Goal: Information Seeking & Learning: Learn about a topic

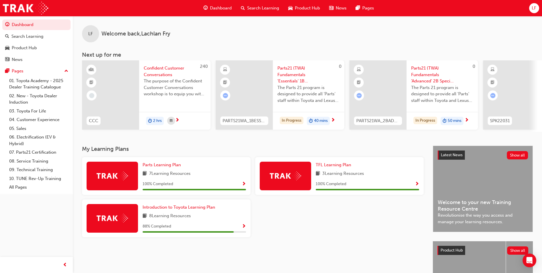
click at [258, 13] on div "Search Learning" at bounding box center [259, 8] width 47 height 12
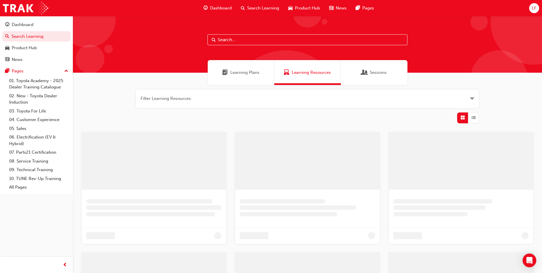
click at [258, 38] on input "text" at bounding box center [307, 39] width 200 height 11
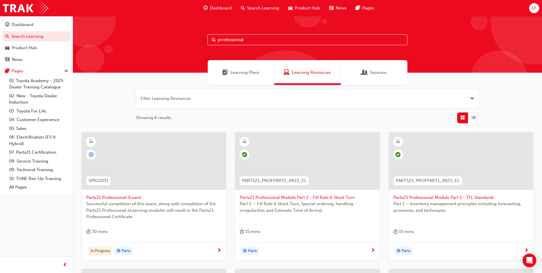
type input "professional"
click at [114, 196] on span "Parts21 Professional (Exam)" at bounding box center [153, 197] width 135 height 7
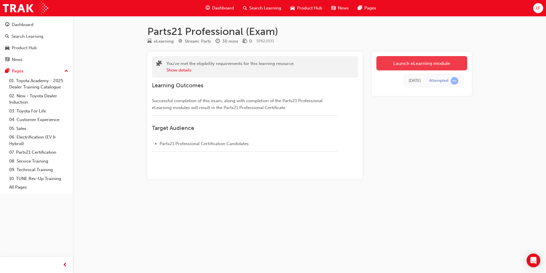
click at [415, 65] on link "Launch eLearning module" at bounding box center [422, 63] width 91 height 14
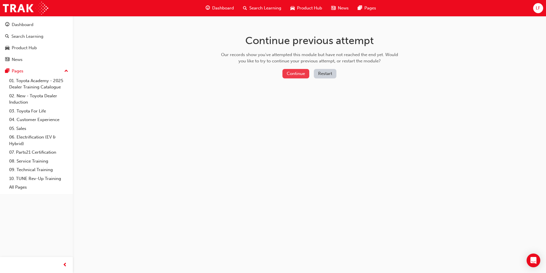
click at [295, 74] on button "Continue" at bounding box center [296, 73] width 27 height 9
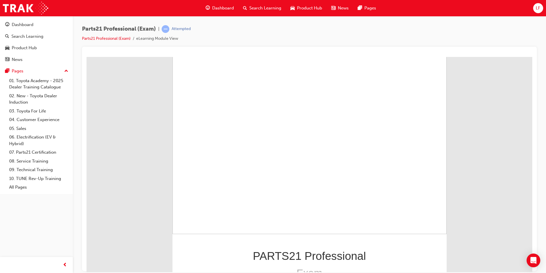
scroll to position [38, 0]
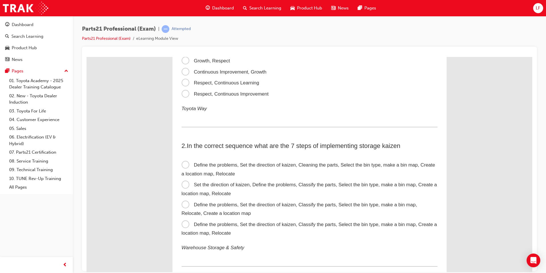
scroll to position [0, 0]
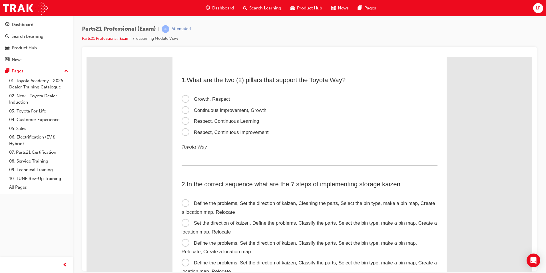
click at [238, 131] on span "Respect, Continuous Improvement" at bounding box center [225, 131] width 87 height 5
click at [87, 57] on input "Respect, Continuous Improvement" at bounding box center [87, 57] width 0 height 0
click at [240, 123] on span "Respect, Continuous Learning" at bounding box center [221, 120] width 78 height 5
click at [87, 57] on input "Respect, Continuous Learning" at bounding box center [87, 57] width 0 height 0
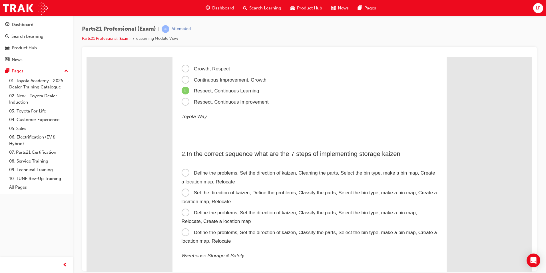
scroll to position [57, 0]
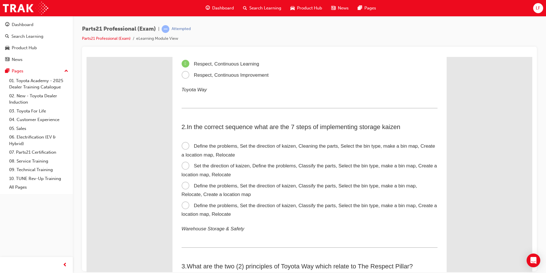
click at [287, 204] on span "Define the problems, Set the direction of kaizen, Classify the parts, Select th…" at bounding box center [310, 209] width 256 height 14
click at [87, 57] on input "Define the problems, Set the direction of kaizen, Classify the parts, Select th…" at bounding box center [87, 57] width 0 height 0
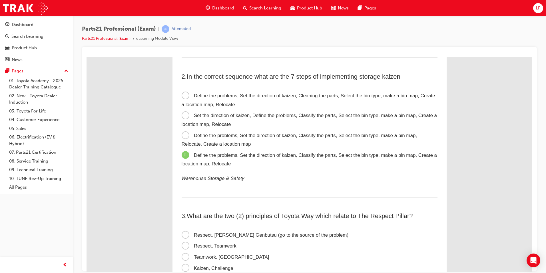
scroll to position [143, 0]
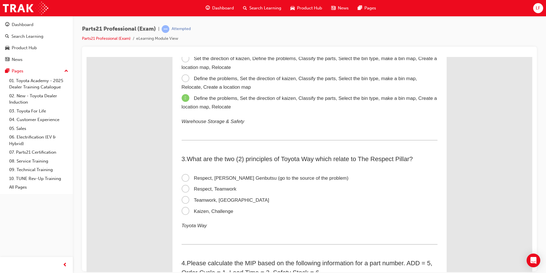
scroll to position [200, 0]
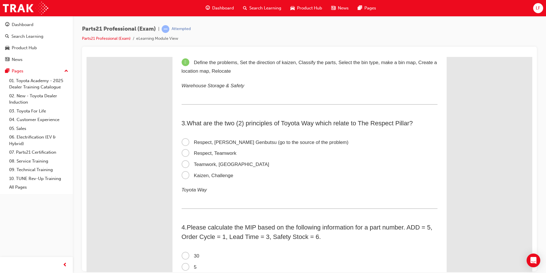
click at [217, 154] on span "Respect, Teamwork" at bounding box center [209, 152] width 55 height 5
click at [87, 57] on input "Respect, Teamwork" at bounding box center [87, 57] width 0 height 0
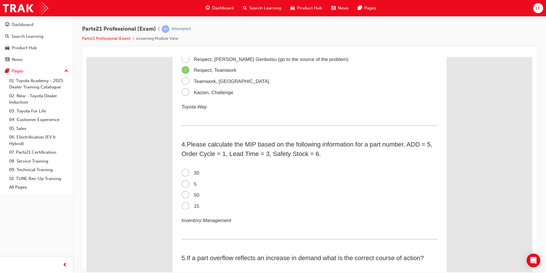
scroll to position [286, 0]
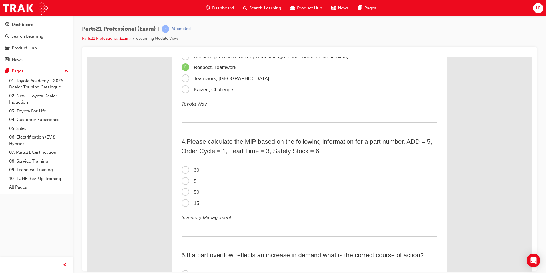
click at [300, 99] on p "Toyota Way" at bounding box center [310, 103] width 256 height 9
click at [188, 192] on span "50" at bounding box center [191, 191] width 18 height 5
click at [87, 57] on input "50" at bounding box center [87, 57] width 0 height 0
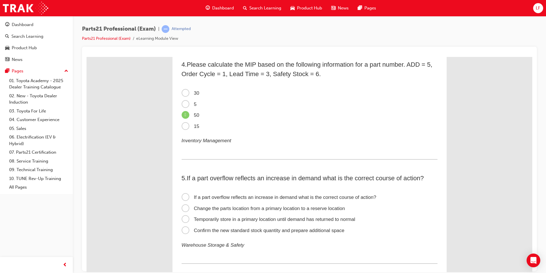
scroll to position [429, 0]
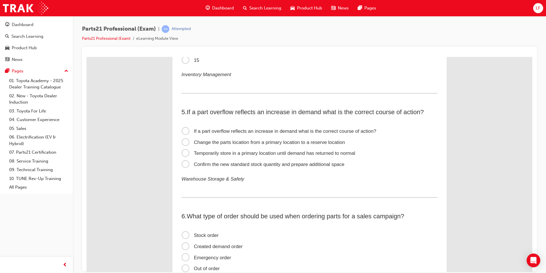
click at [279, 167] on span "Confirm the new standard stock quantity and prepare additional space" at bounding box center [263, 163] width 163 height 5
click at [87, 57] on input "Confirm the new standard stock quantity and prepare additional space" at bounding box center [87, 57] width 0 height 0
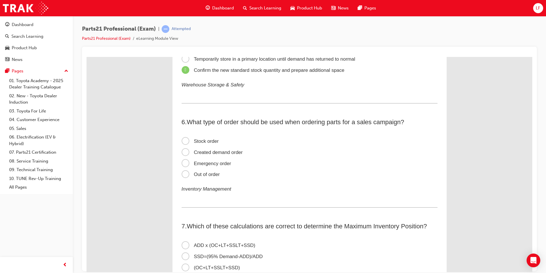
scroll to position [514, 0]
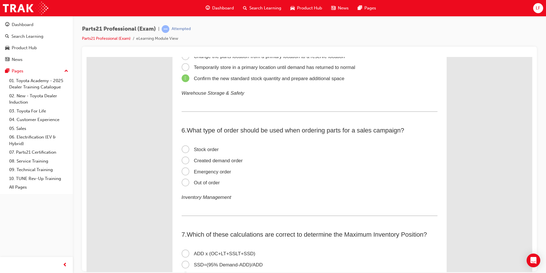
click at [213, 157] on label "Created demand order" at bounding box center [310, 160] width 256 height 11
click at [87, 57] on input "Created demand order" at bounding box center [87, 57] width 0 height 0
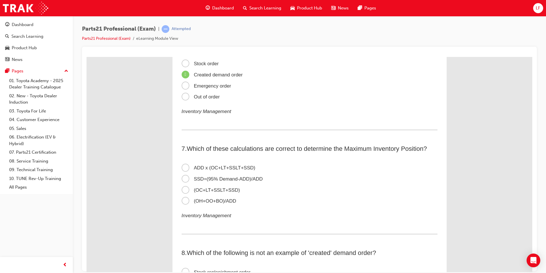
scroll to position [629, 0]
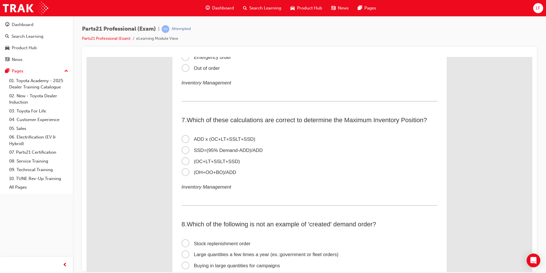
click at [230, 137] on span "ADD x (OC+LT+SSLT+SSD)" at bounding box center [219, 138] width 74 height 5
click at [87, 57] on input "ADD x (OC+LT+SSLT+SSD)" at bounding box center [87, 57] width 0 height 0
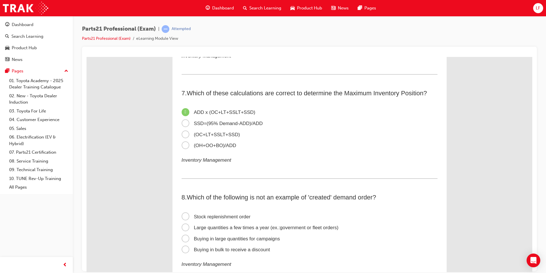
scroll to position [743, 0]
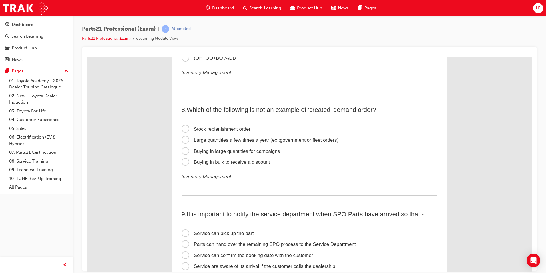
click at [236, 132] on label "Stock replenishment order" at bounding box center [310, 128] width 256 height 11
click at [87, 57] on input "Stock replenishment order" at bounding box center [87, 57] width 0 height 0
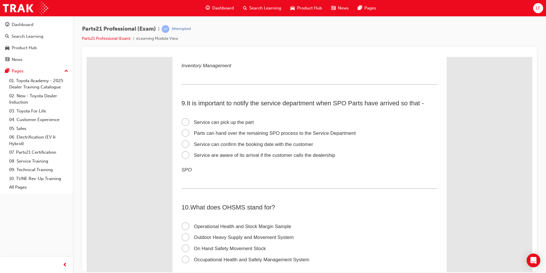
scroll to position [857, 0]
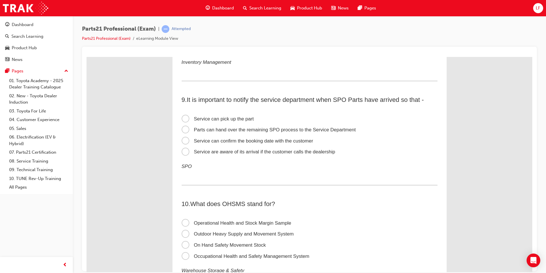
click at [264, 137] on label "Service can confirm the booking date with the customer" at bounding box center [310, 140] width 256 height 11
click at [87, 57] on input "Service can confirm the booking date with the customer" at bounding box center [87, 57] width 0 height 0
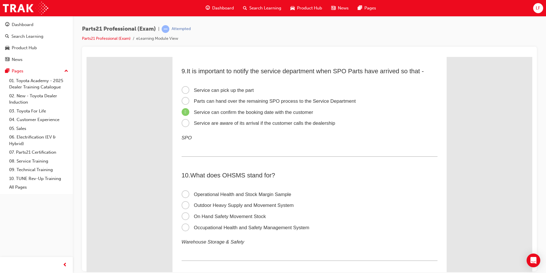
scroll to position [943, 0]
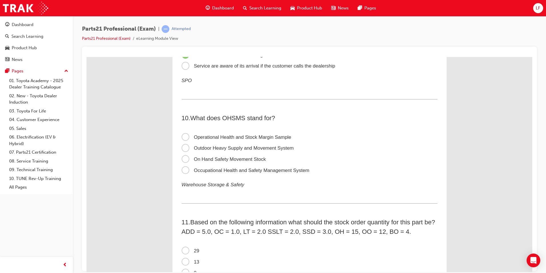
click at [239, 170] on span "Occupational Health and Safety Management System" at bounding box center [246, 169] width 128 height 5
click at [87, 57] on input "Occupational Health and Safety Management System" at bounding box center [87, 57] width 0 height 0
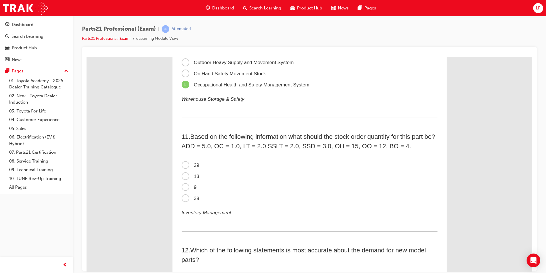
scroll to position [1029, 0]
click at [189, 184] on span "9" at bounding box center [189, 186] width 15 height 5
click at [87, 57] on input "9" at bounding box center [87, 57] width 0 height 0
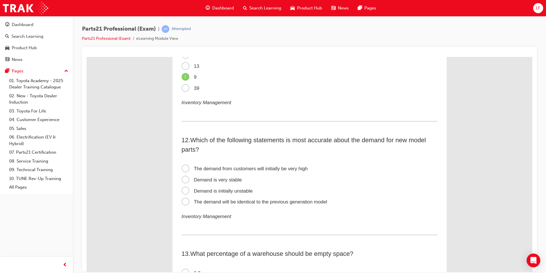
scroll to position [1172, 0]
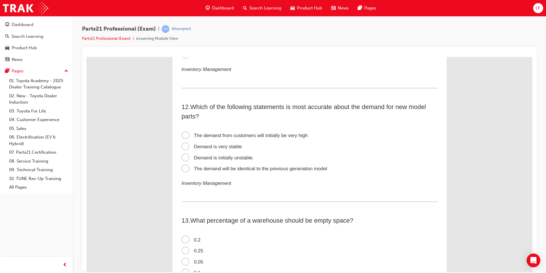
click at [226, 147] on span "Demand is very stable" at bounding box center [212, 145] width 60 height 5
click at [87, 57] on input "Demand is very stable" at bounding box center [87, 57] width 0 height 0
click at [224, 159] on span "Demand is initially unstable" at bounding box center [217, 157] width 71 height 5
click at [87, 57] on input "Demand is initially unstable" at bounding box center [87, 57] width 0 height 0
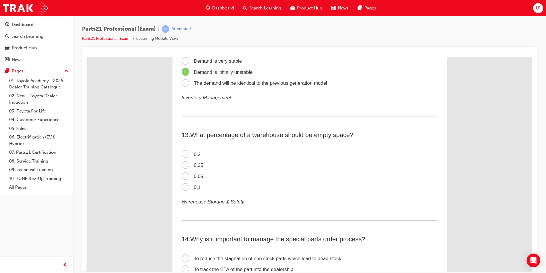
scroll to position [1257, 0]
click at [190, 154] on span "0.2" at bounding box center [191, 153] width 19 height 5
click at [87, 57] on input "0.2" at bounding box center [87, 57] width 0 height 0
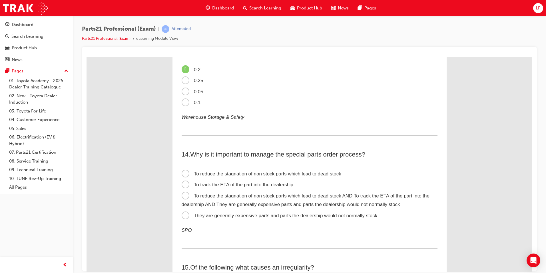
scroll to position [1343, 0]
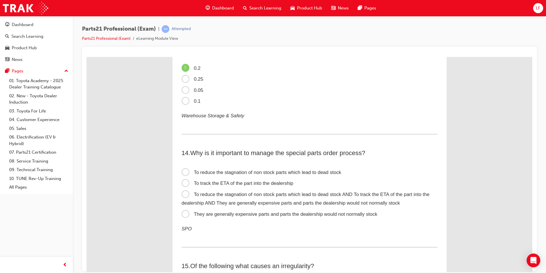
click at [253, 195] on span "To reduce the stagnation of non stock parts which lead to dead stock AND To tra…" at bounding box center [306, 198] width 248 height 14
click at [87, 57] on input "To reduce the stagnation of non stock parts which lead to dead stock AND To tra…" at bounding box center [87, 57] width 0 height 0
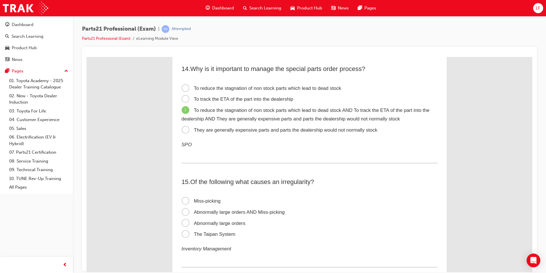
scroll to position [1429, 0]
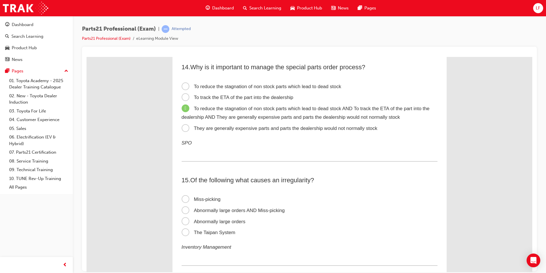
click at [227, 212] on span "Abnormally large orders AND Miss-picking" at bounding box center [233, 209] width 103 height 5
click at [87, 57] on input "Abnormally large orders AND Miss-picking" at bounding box center [87, 57] width 0 height 0
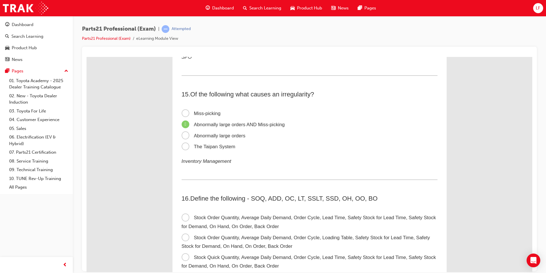
scroll to position [1543, 0]
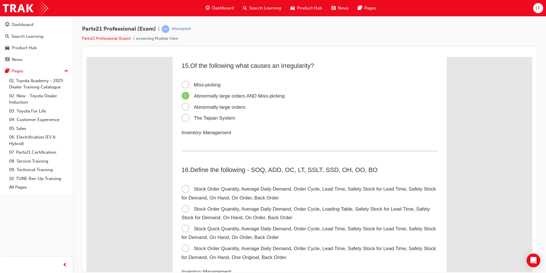
click at [210, 87] on label "Miss-picking" at bounding box center [310, 84] width 256 height 11
click at [87, 57] on input "Miss-picking" at bounding box center [87, 57] width 0 height 0
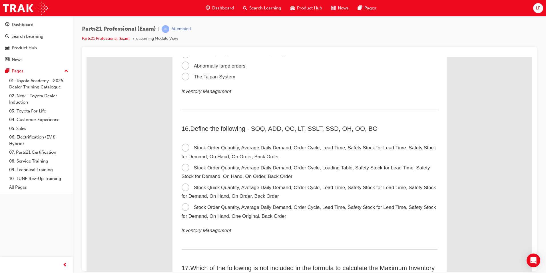
scroll to position [1572, 0]
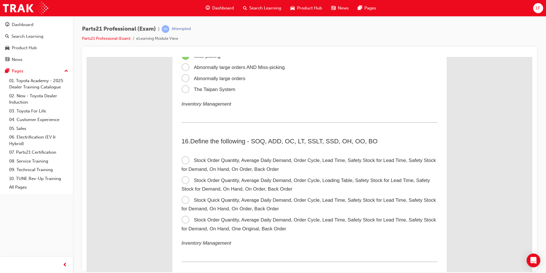
click at [227, 222] on span "Stock Order Quantity, Average Daily Demand, Order Cycle, Lead Time, Safety Stoc…" at bounding box center [309, 224] width 255 height 14
click at [87, 57] on input "Stock Order Quantity, Average Daily Demand, Order Cycle, Lead Time, Safety Stoc…" at bounding box center [87, 57] width 0 height 0
click at [245, 206] on span "Stock Quick Quantity, Average Daily Demand, Order Cycle, Lead Time, Safety Stoc…" at bounding box center [309, 204] width 255 height 14
click at [87, 57] on input "Stock Quick Quantity, Average Daily Demand, Order Cycle, Lead Time, Safety Stoc…" at bounding box center [87, 57] width 0 height 0
click at [247, 186] on span "Stock Order Quantity, Average Daily Demand, Order Cycle, Loading Table, Safety …" at bounding box center [306, 184] width 249 height 14
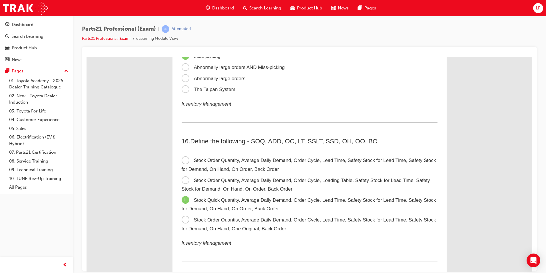
click at [87, 57] on input "Stock Order Quantity, Average Daily Demand, Order Cycle, Loading Table, Safety …" at bounding box center [87, 57] width 0 height 0
click at [266, 164] on label "Stock Order Quantity, Average Daily Demand, Order Cycle, Lead Time, Safety Stoc…" at bounding box center [310, 165] width 256 height 20
click at [87, 57] on input "Stock Order Quantity, Average Daily Demand, Order Cycle, Lead Time, Safety Stoc…" at bounding box center [87, 57] width 0 height 0
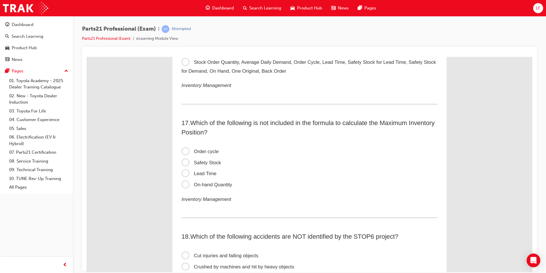
scroll to position [1743, 0]
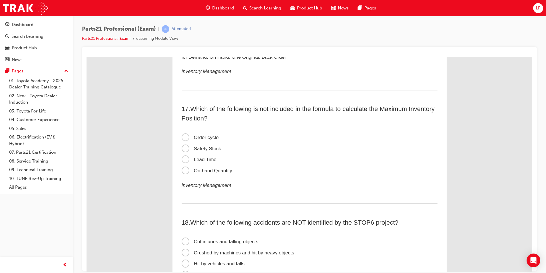
click at [211, 170] on span "On-hand Quantity" at bounding box center [207, 169] width 51 height 5
click at [87, 57] on input "On-hand Quantity" at bounding box center [87, 57] width 0 height 0
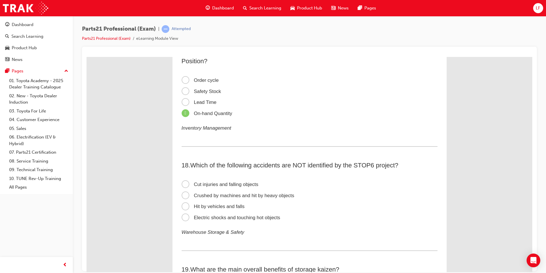
scroll to position [1829, 0]
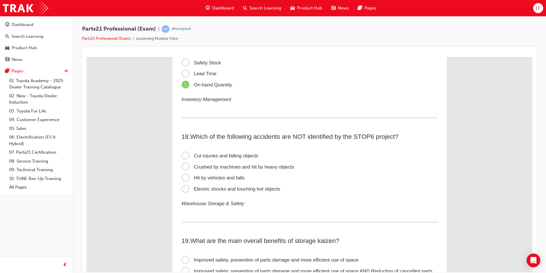
click at [268, 187] on span "Electric shocks and touching hot objects" at bounding box center [231, 188] width 99 height 5
click at [87, 57] on input "Electric shocks and touching hot objects" at bounding box center [87, 57] width 0 height 0
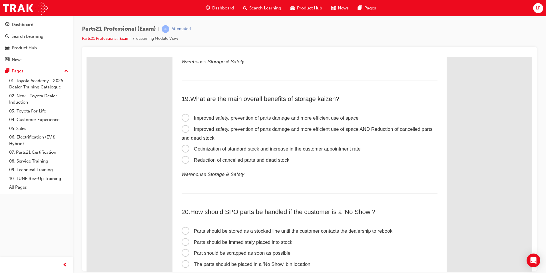
scroll to position [1972, 0]
click at [287, 130] on span "Improved safety, prevention of parts damage and more efficient use of space AND…" at bounding box center [307, 132] width 251 height 14
click at [87, 57] on input "Improved safety, prevention of parts damage and more efficient use of space AND…" at bounding box center [87, 57] width 0 height 0
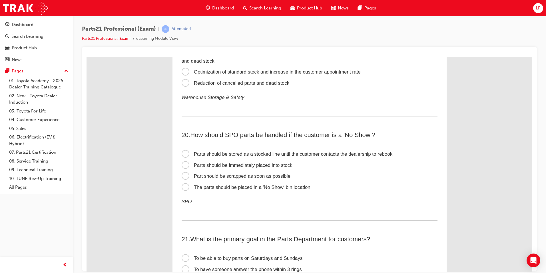
scroll to position [2057, 0]
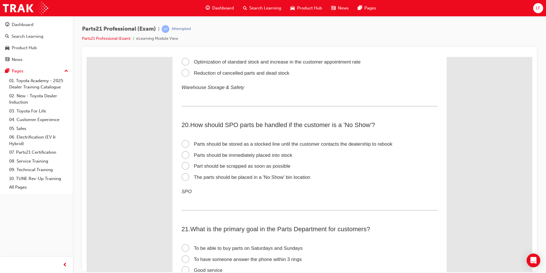
click at [289, 145] on span "Parts should be stored as a stocked line until the customer contacts the dealer…" at bounding box center [287, 143] width 211 height 5
click at [87, 57] on input "Parts should be stored as a stocked line until the customer contacts the dealer…" at bounding box center [87, 57] width 0 height 0
click at [273, 179] on span "The parts should be placed in a 'No Show' bin location" at bounding box center [246, 176] width 129 height 5
click at [87, 57] on input "The parts should be placed in a 'No Show' bin location" at bounding box center [87, 57] width 0 height 0
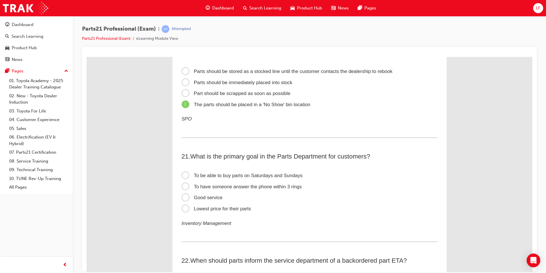
scroll to position [2143, 0]
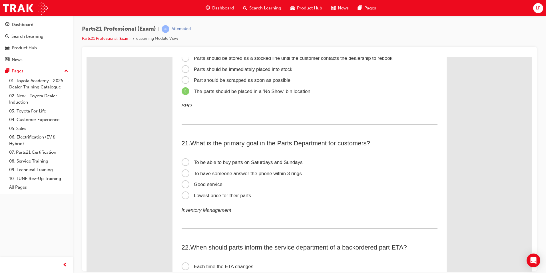
click at [211, 183] on span "Good service" at bounding box center [202, 183] width 41 height 5
click at [87, 57] on input "Good service" at bounding box center [87, 57] width 0 height 0
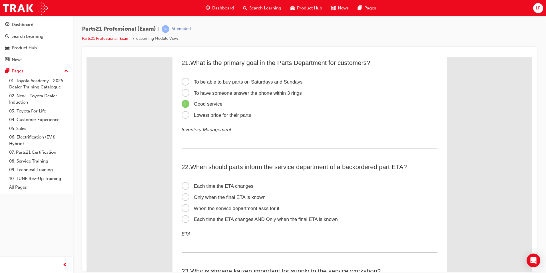
scroll to position [2257, 0]
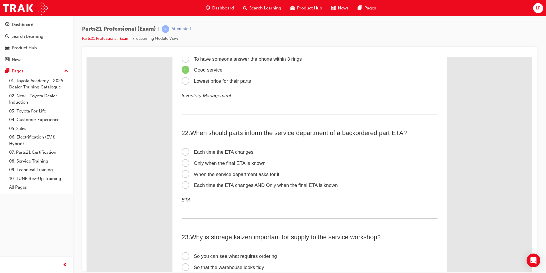
click at [249, 184] on span "Each time the ETA changes AND Only when the final ETA is known" at bounding box center [260, 184] width 156 height 5
click at [87, 57] on input "Each time the ETA changes AND Only when the final ETA is known" at bounding box center [87, 57] width 0 height 0
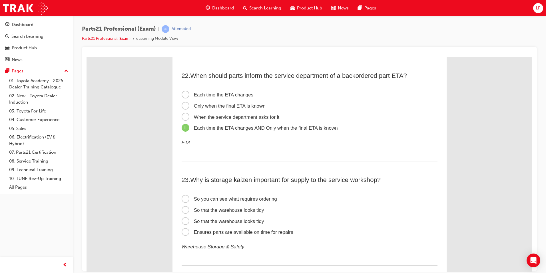
scroll to position [2372, 0]
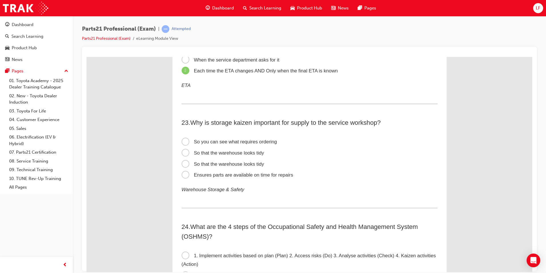
click at [256, 175] on span "Ensures parts are available on time for repairs" at bounding box center [238, 174] width 112 height 5
click at [87, 57] on input "Ensures parts are available on time for repairs" at bounding box center [87, 57] width 0 height 0
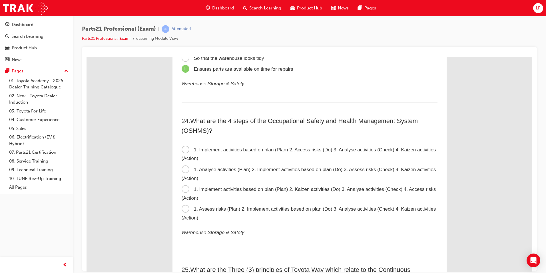
scroll to position [2486, 0]
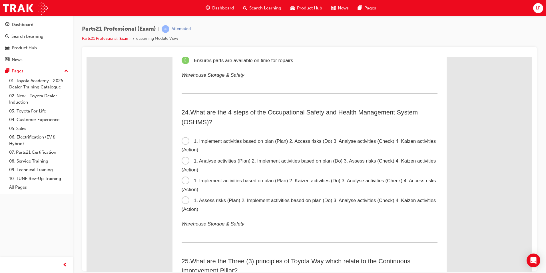
click at [263, 139] on span "1. Implement activities based on plan (Plan) 2. Access risks (Do) 3. Analyse ac…" at bounding box center [309, 145] width 255 height 14
click at [87, 57] on input "1. Implement activities based on plan (Plan) 2. Access risks (Do) 3. Analyse ac…" at bounding box center [87, 57] width 0 height 0
click at [243, 202] on span "1. Assess risks (Plan) 2. Implement activities based on plan (Do) 3. Analyse ac…" at bounding box center [309, 204] width 255 height 14
click at [87, 57] on input "1. Assess risks (Plan) 2. Implement activities based on plan (Do) 3. Analyse ac…" at bounding box center [87, 57] width 0 height 0
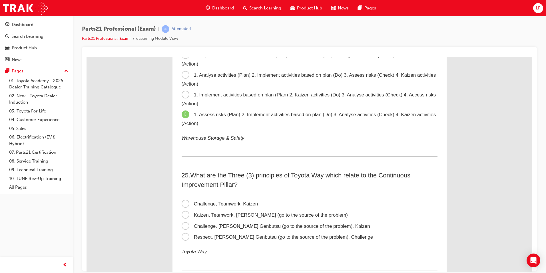
scroll to position [2600, 0]
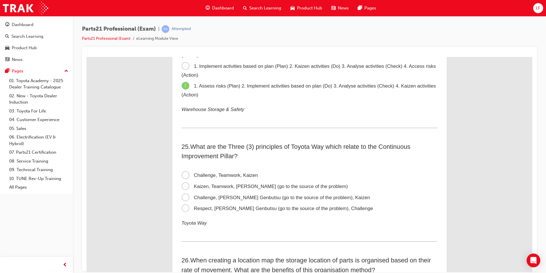
click at [254, 198] on span "Challenge, [PERSON_NAME] Genbutsu (go to the source of the problem), Kaizen" at bounding box center [276, 196] width 189 height 5
click at [87, 57] on input "Challenge, [PERSON_NAME] Genbutsu (go to the source of the problem), Kaizen" at bounding box center [87, 57] width 0 height 0
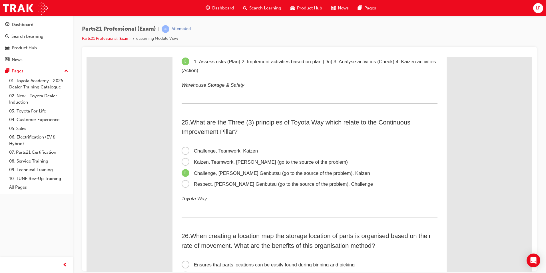
scroll to position [2686, 0]
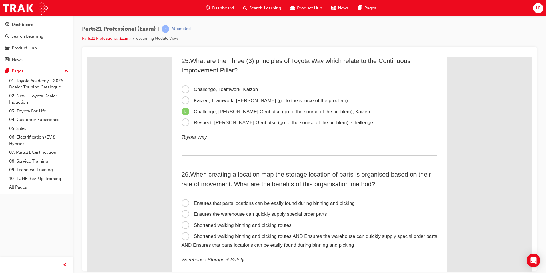
click at [265, 234] on span "Shortened walking binning and picking routes AND Ensures the warehouse can quic…" at bounding box center [310, 240] width 256 height 14
click at [87, 57] on input "Shortened walking binning and picking routes AND Ensures the warehouse can quic…" at bounding box center [87, 57] width 0 height 0
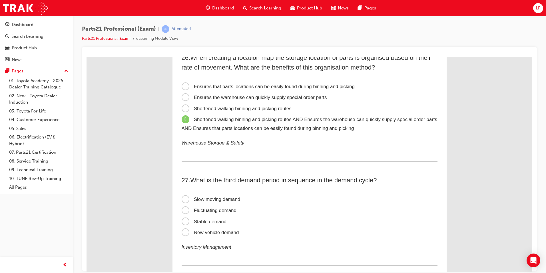
scroll to position [2800, 0]
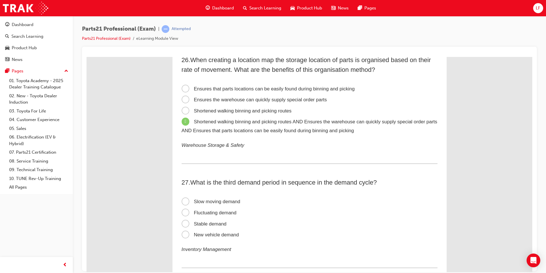
click at [217, 213] on span "Fluctuating demand" at bounding box center [209, 211] width 55 height 5
click at [87, 57] on input "Fluctuating demand" at bounding box center [87, 57] width 0 height 0
click at [210, 222] on span "Stable demand" at bounding box center [204, 223] width 45 height 5
click at [87, 57] on input "Stable demand" at bounding box center [87, 57] width 0 height 0
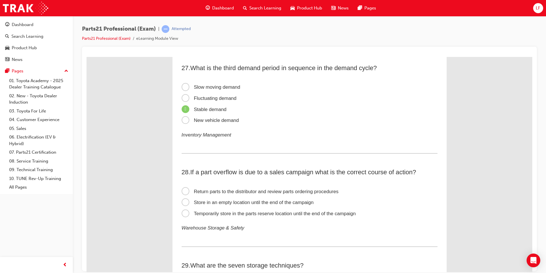
scroll to position [2943, 0]
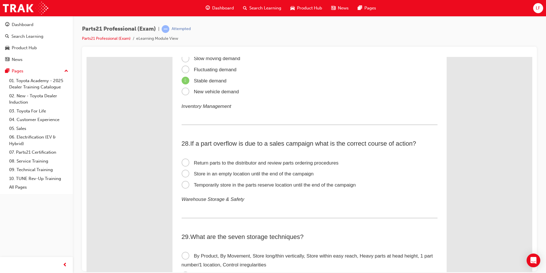
click at [285, 183] on span "Temporarily store in the parts reserve location until the end of the campaign" at bounding box center [269, 184] width 174 height 5
click at [87, 57] on input "Temporarily store in the parts reserve location until the end of the campaign" at bounding box center [87, 57] width 0 height 0
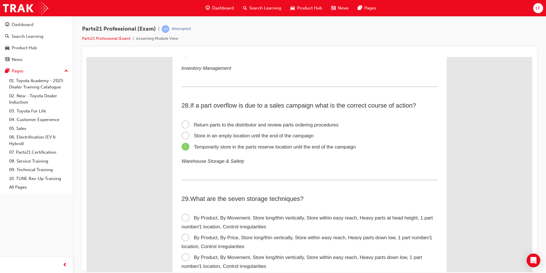
scroll to position [3058, 0]
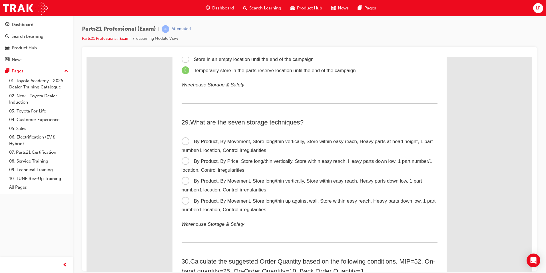
click at [293, 145] on label "By Product, By Movement, Store long/thin vertically, Store within easy reach, H…" at bounding box center [310, 146] width 256 height 20
click at [87, 57] on input "By Product, By Movement, Store long/thin vertically, Store within easy reach, H…" at bounding box center [87, 57] width 0 height 0
click at [297, 161] on span "By Product, By Price, Store long/thin vertically, Store within easy reach, Heav…" at bounding box center [307, 165] width 251 height 14
click at [87, 57] on input "By Product, By Price, Store long/thin vertically, Store within easy reach, Heav…" at bounding box center [87, 57] width 0 height 0
click at [264, 183] on span "By Product, By Movement, Store long/thin vertically, Store within easy reach, H…" at bounding box center [302, 185] width 241 height 14
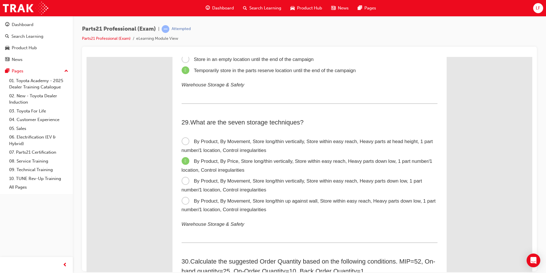
click at [87, 57] on input "By Product, By Movement, Store long/thin vertically, Store within easy reach, H…" at bounding box center [87, 57] width 0 height 0
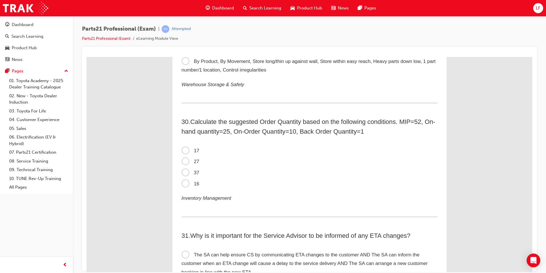
scroll to position [3195, 0]
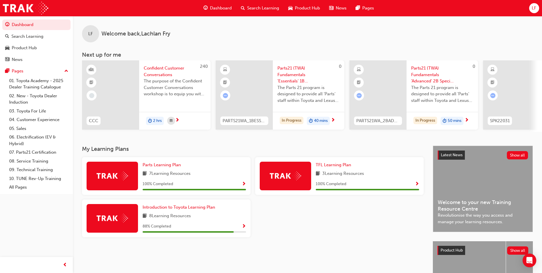
click at [248, 8] on span "Search Learning" at bounding box center [263, 8] width 32 height 7
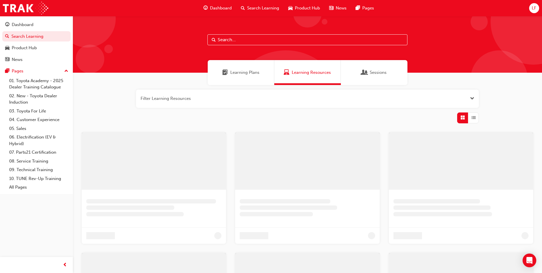
click at [244, 38] on input "text" at bounding box center [307, 39] width 200 height 11
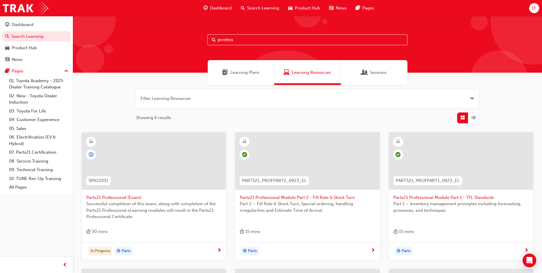
type input "profess"
click at [125, 198] on span "Parts21 Professional (Exam)" at bounding box center [153, 197] width 135 height 7
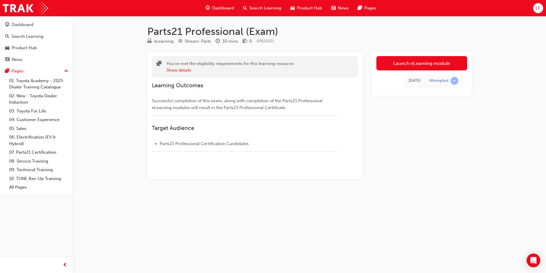
click at [422, 61] on link "Launch eLearning module" at bounding box center [422, 63] width 91 height 14
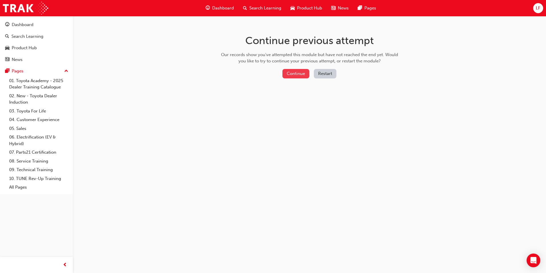
click at [295, 73] on button "Continue" at bounding box center [296, 73] width 27 height 9
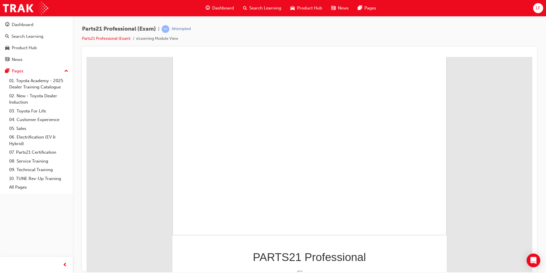
scroll to position [38, 0]
